Goal: Register for event/course

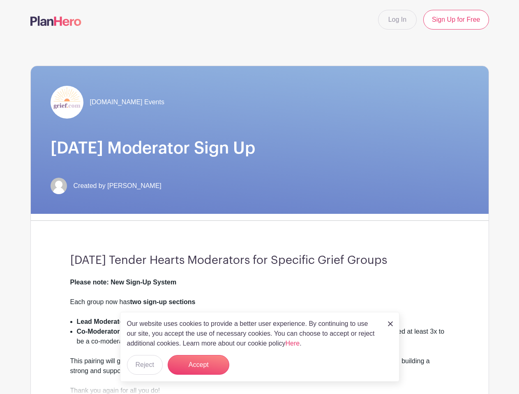
click at [259, 197] on div "Grief.com Events Monday Moderator Sign Up Created by David Kessler" at bounding box center [260, 140] width 458 height 148
click at [260, 217] on div "Grief.com Events Monday Moderator Sign Up Created by David Kessler Monday Tende…" at bounding box center [259, 255] width 459 height 378
click at [198, 365] on button "Accept" at bounding box center [199, 365] width 62 height 20
